Goal: Task Accomplishment & Management: Use online tool/utility

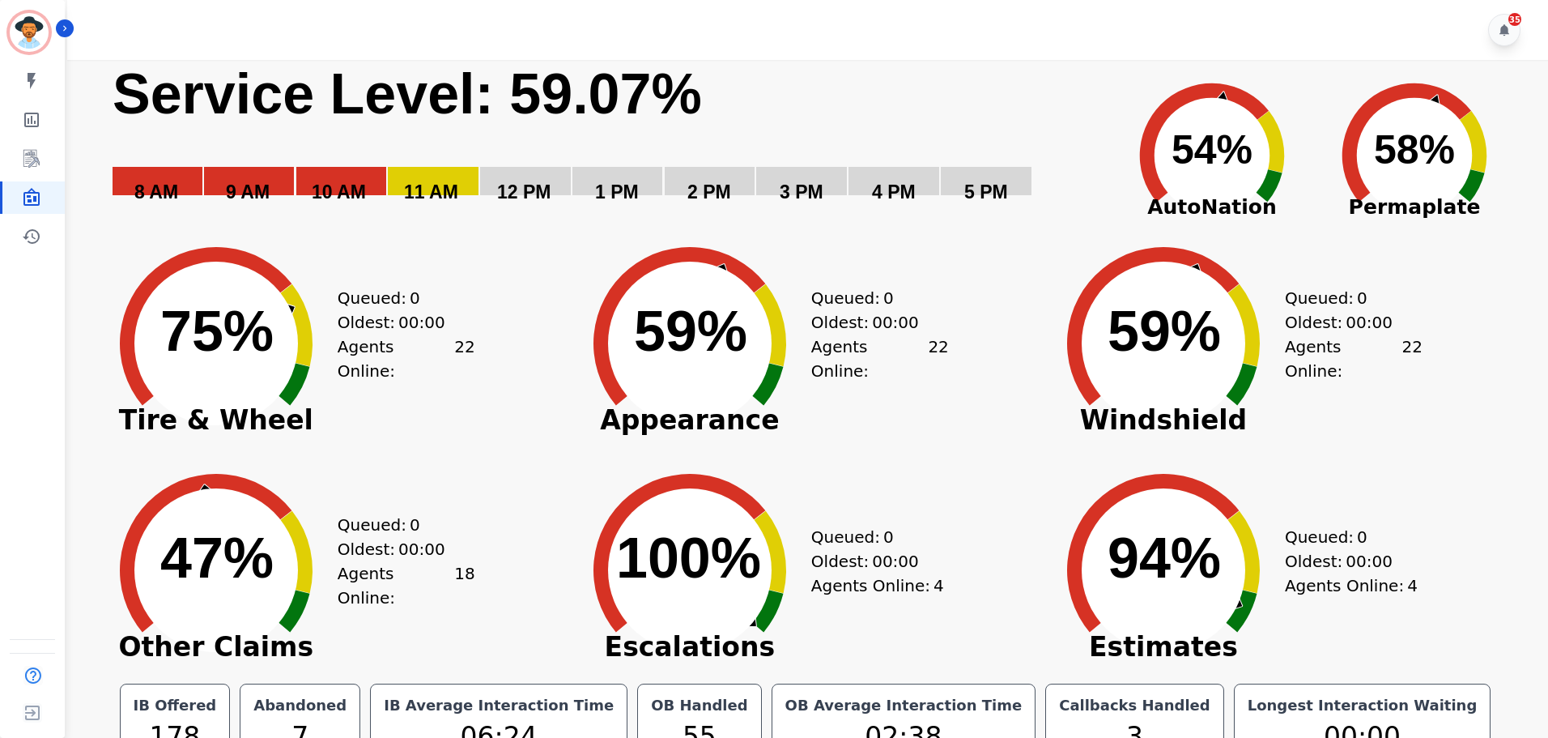
scroll to position [36, 0]
